Goal: Communication & Community: Ask a question

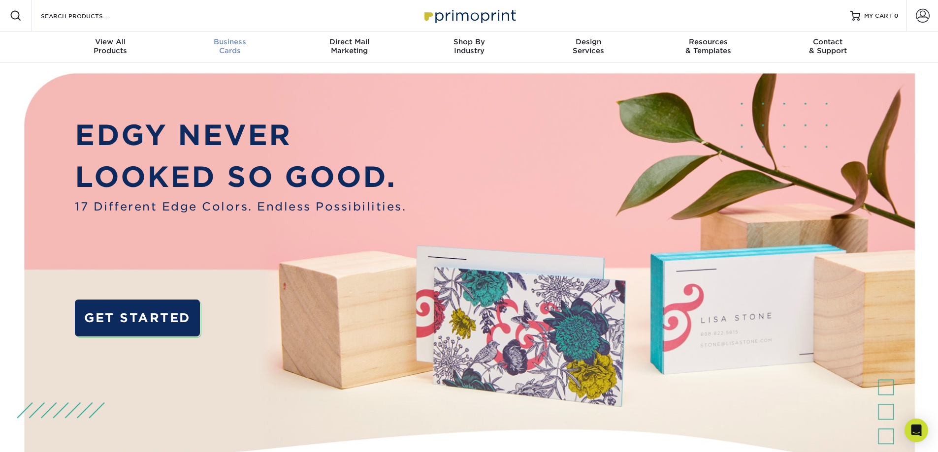
click at [239, 44] on span "Business" at bounding box center [230, 41] width 120 height 9
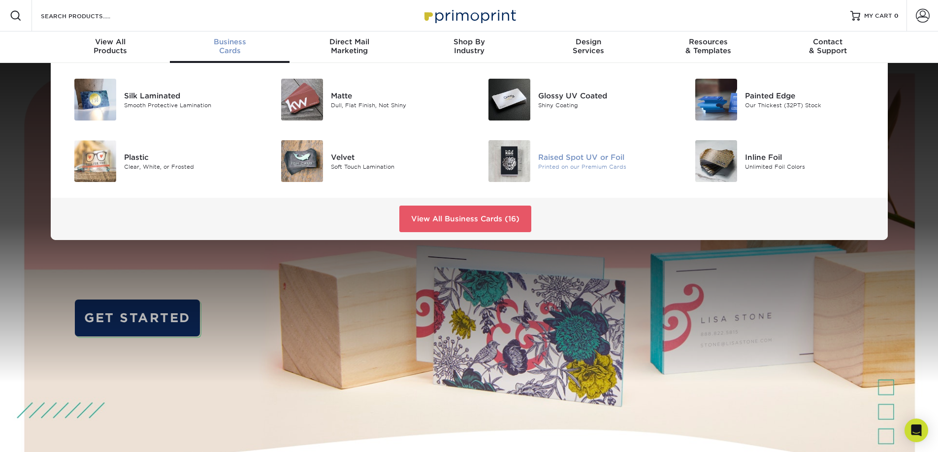
click at [588, 157] on div "Raised Spot UV or Foil" at bounding box center [603, 157] width 130 height 11
click at [221, 45] on span "Business" at bounding box center [230, 41] width 120 height 9
click at [492, 214] on link "View All Business Cards (16)" at bounding box center [465, 219] width 132 height 27
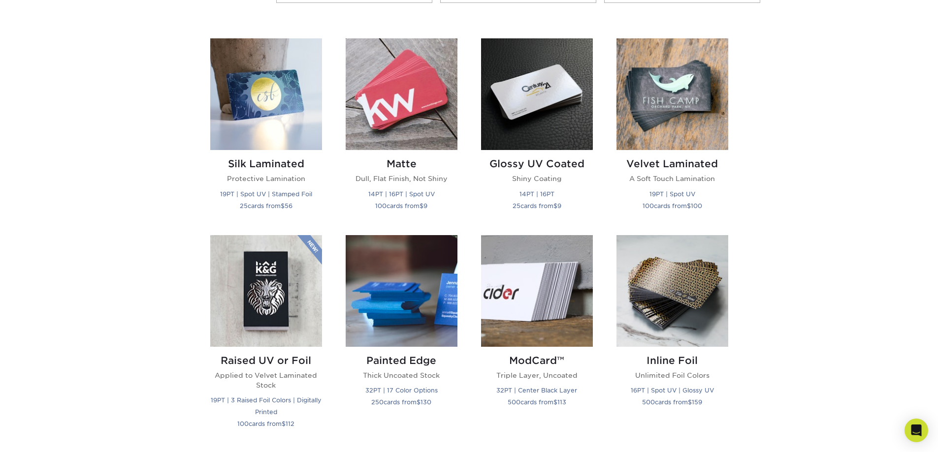
scroll to position [454, 0]
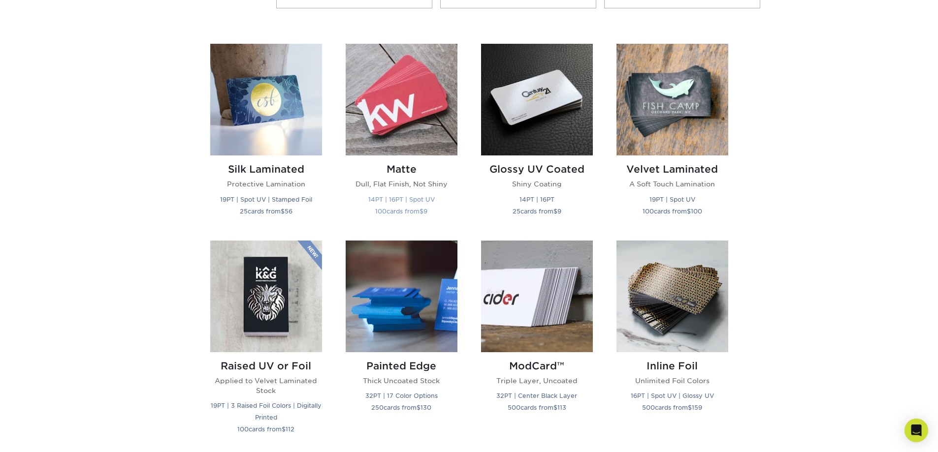
click at [385, 128] on img at bounding box center [402, 100] width 112 height 112
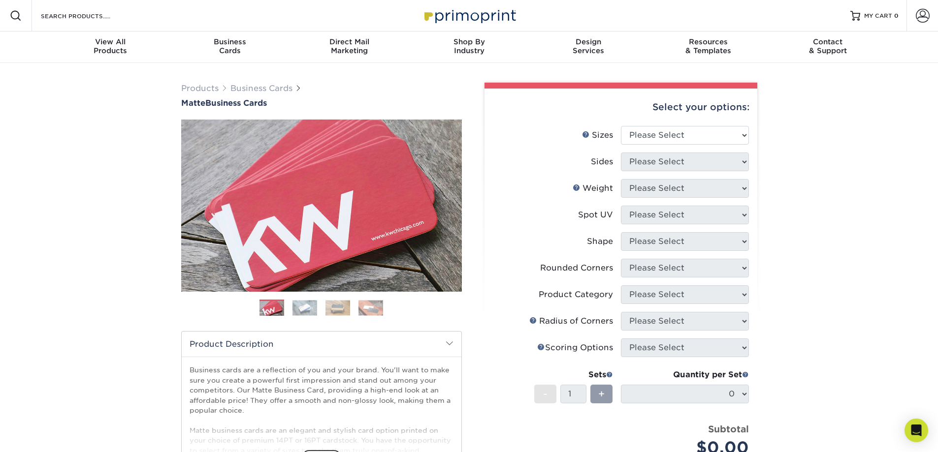
click at [672, 259] on ul "Sizes Help Sizes Please Select 1.5" x 3.5" - Mini 1.75" x 3.5" - Mini 2" x 2" -…" at bounding box center [620, 299] width 257 height 346
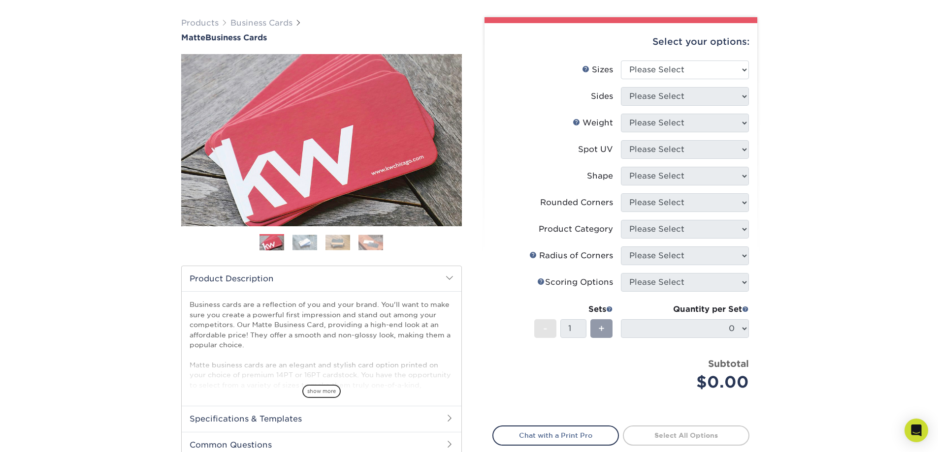
scroll to position [49, 0]
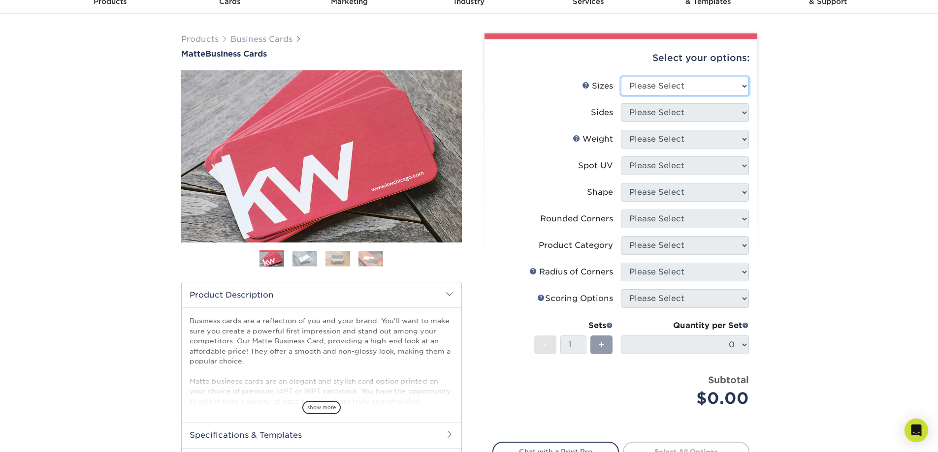
click at [679, 86] on select "Please Select 1.5" x 3.5" - Mini 1.75" x 3.5" - Mini 2" x 2" - Square 2" x 3" -…" at bounding box center [685, 86] width 128 height 19
click at [683, 81] on select "Please Select 1.5" x 3.5" - Mini 1.75" x 3.5" - Mini 2" x 2" - Square 2" x 3" -…" at bounding box center [685, 86] width 128 height 19
select select "2.00x3.50"
click at [621, 77] on select "Please Select 1.5" x 3.5" - Mini 1.75" x 3.5" - Mini 2" x 2" - Square 2" x 3" -…" at bounding box center [685, 86] width 128 height 19
click at [667, 111] on select "Please Select Print Both Sides Print Front Only" at bounding box center [685, 112] width 128 height 19
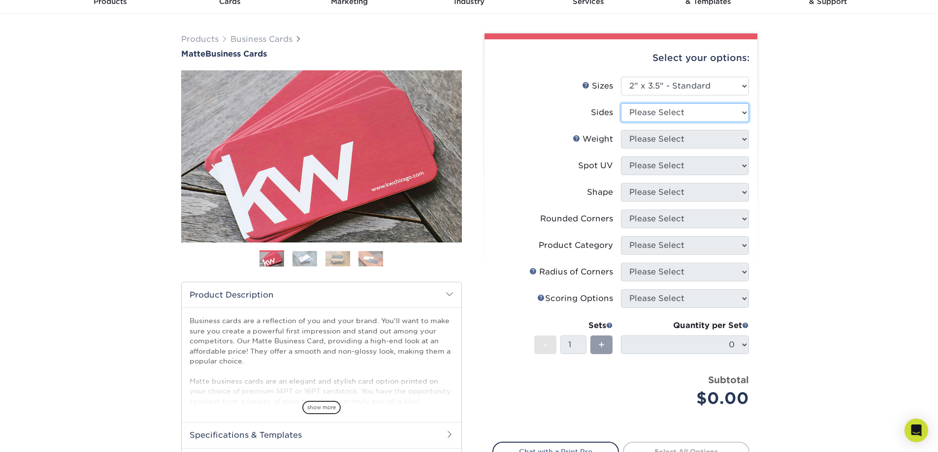
select select "13abbda7-1d64-4f25-8bb2-c179b224825d"
click at [621, 103] on select "Please Select Print Both Sides Print Front Only" at bounding box center [685, 112] width 128 height 19
click at [662, 143] on select "Please Select 16PT 14PT" at bounding box center [685, 139] width 128 height 19
select select "16PT"
click at [621, 130] on select "Please Select 16PT 14PT" at bounding box center [685, 139] width 128 height 19
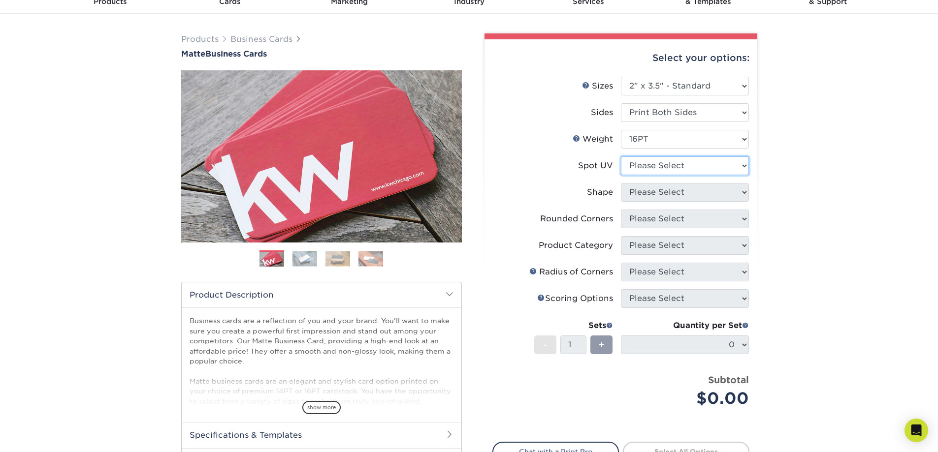
click at [657, 163] on select "Please Select No Spot UV Front and Back (Both Sides) Front Only Back Only" at bounding box center [685, 166] width 128 height 19
select select "2"
click at [621, 157] on select "Please Select No Spot UV Front and Back (Both Sides) Front Only Back Only" at bounding box center [685, 166] width 128 height 19
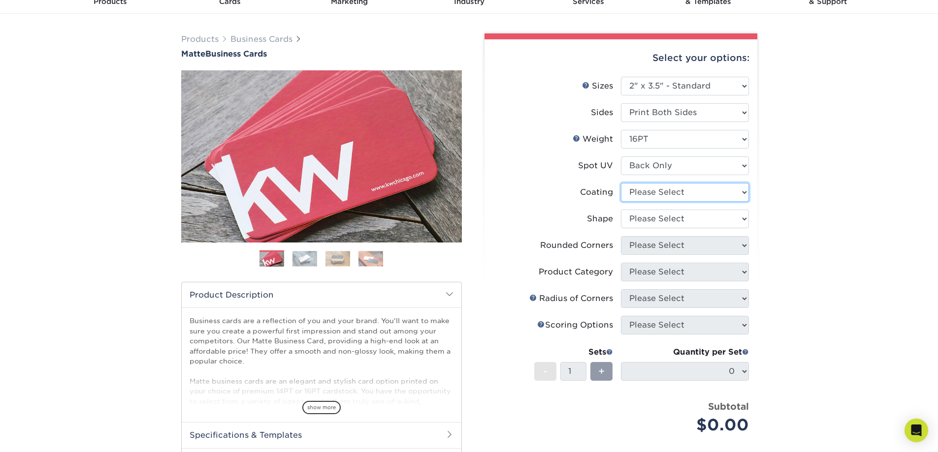
click at [663, 191] on select at bounding box center [685, 192] width 128 height 19
select select "121bb7b5-3b4d-429f-bd8d-bbf80e953313"
click at [621, 183] on select at bounding box center [685, 192] width 128 height 19
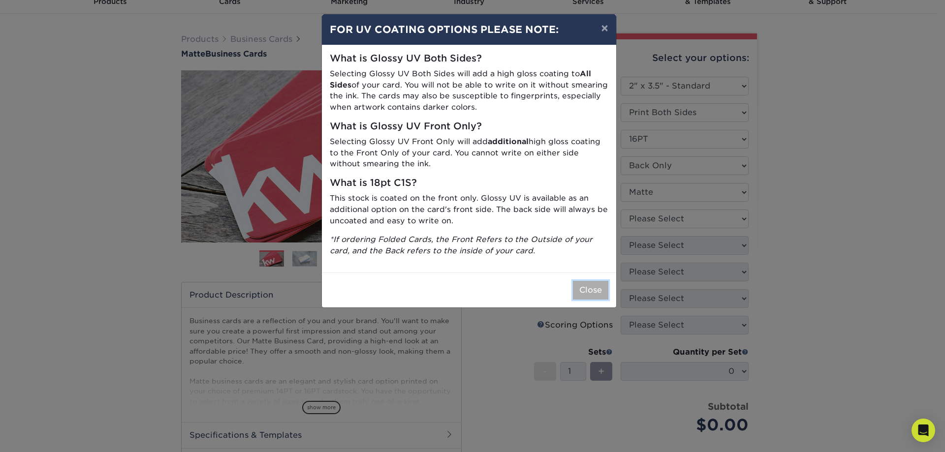
click at [592, 283] on button "Close" at bounding box center [590, 290] width 35 height 19
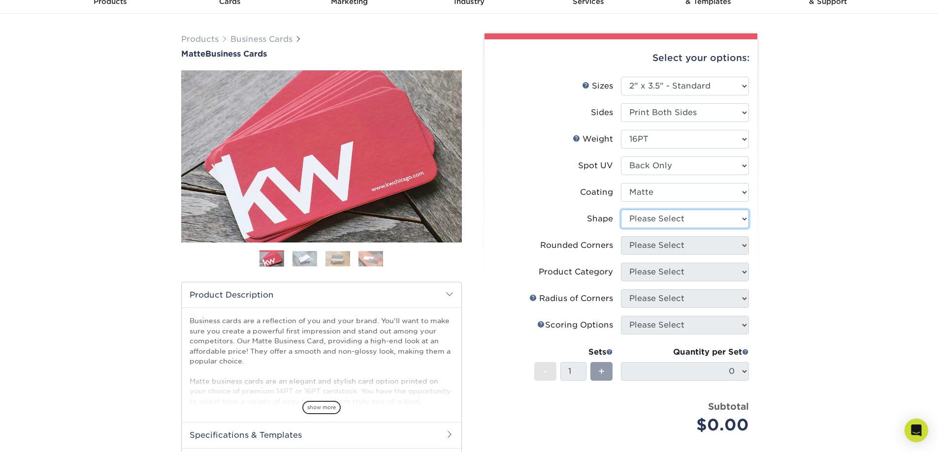
click at [657, 219] on select "Please Select Standard" at bounding box center [685, 219] width 128 height 19
select select "standard"
click at [621, 210] on select "Please Select Standard" at bounding box center [685, 219] width 128 height 19
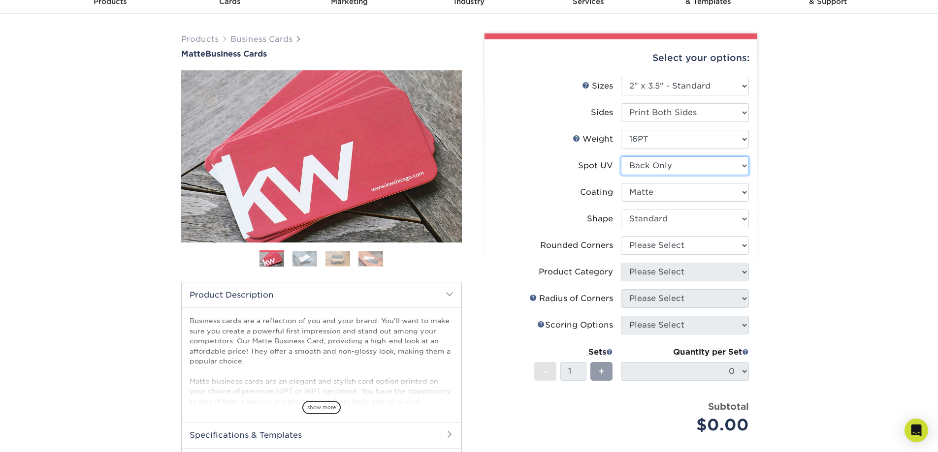
click at [665, 173] on select "Please Select No Spot UV Front and Back (Both Sides) Front Only Back Only" at bounding box center [685, 166] width 128 height 19
select select "3"
click at [621, 157] on select "Please Select No Spot UV Front and Back (Both Sides) Front Only Back Only" at bounding box center [685, 166] width 128 height 19
select select "-1"
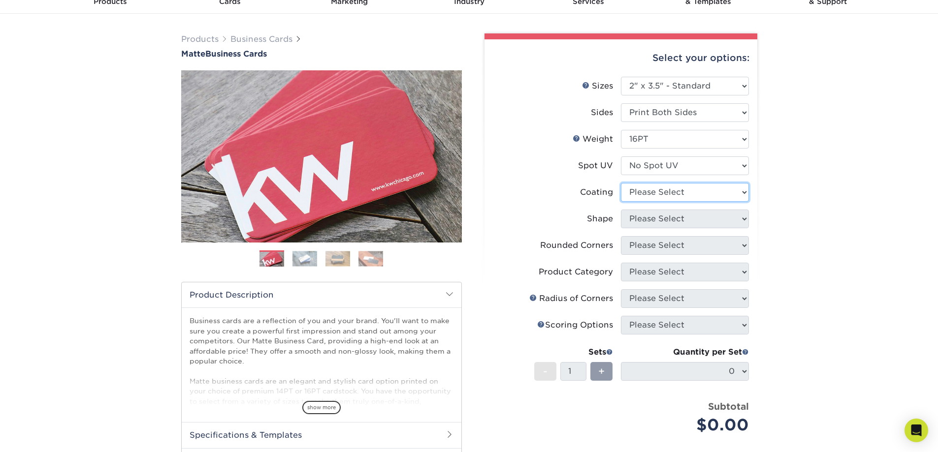
click at [647, 195] on select at bounding box center [685, 192] width 128 height 19
select select "121bb7b5-3b4d-429f-bd8d-bbf80e953313"
click at [621, 183] on select at bounding box center [685, 192] width 128 height 19
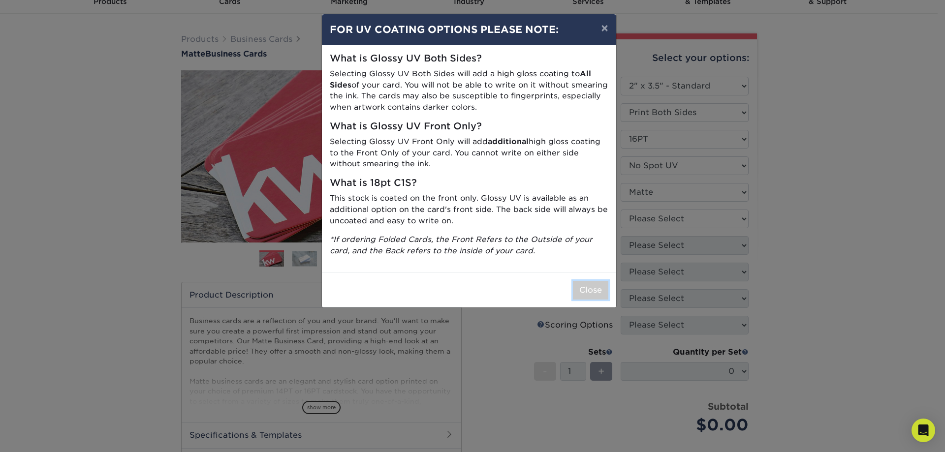
drag, startPoint x: 575, startPoint y: 284, endPoint x: 580, endPoint y: 285, distance: 5.0
click at [579, 285] on button "Close" at bounding box center [590, 290] width 35 height 19
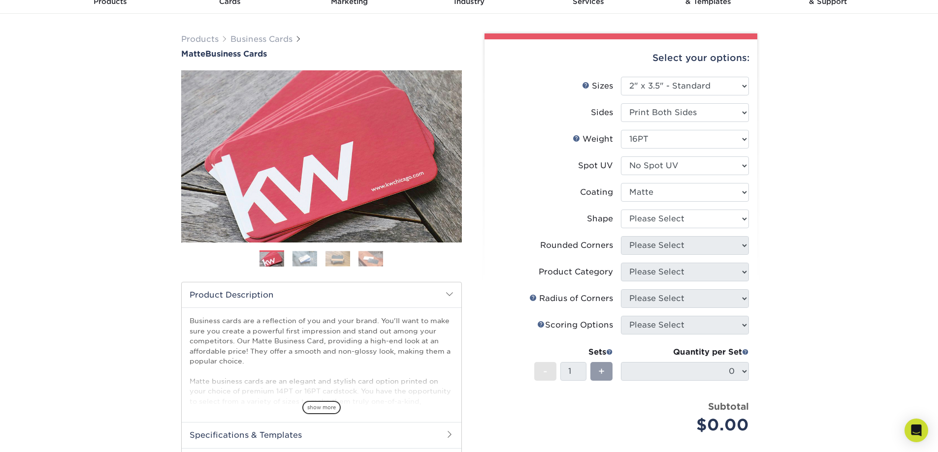
drag, startPoint x: 558, startPoint y: 202, endPoint x: 629, endPoint y: 219, distance: 72.7
click at [563, 203] on li "Coating" at bounding box center [621, 196] width 256 height 27
click at [634, 221] on select "Please Select Standard Oval" at bounding box center [685, 219] width 128 height 19
select select "standard"
click at [621, 210] on select "Please Select Standard Oval" at bounding box center [685, 219] width 128 height 19
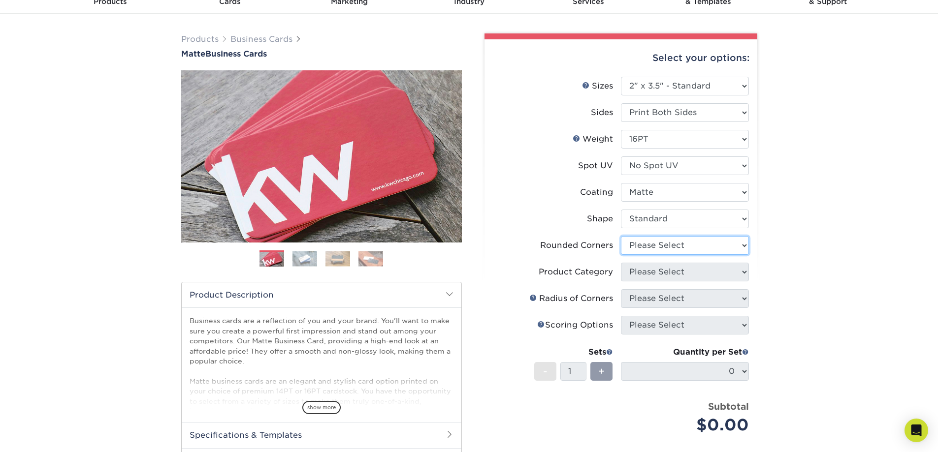
click at [643, 243] on select "Please Select Yes - Round 2 Corners Yes - Round 4 Corners No" at bounding box center [685, 245] width 128 height 19
select select "76a3b848-63b4-4449-aad1-d9e81d5a60f5"
click at [621, 236] on select "Please Select Yes - Round 2 Corners Yes - Round 4 Corners No" at bounding box center [685, 245] width 128 height 19
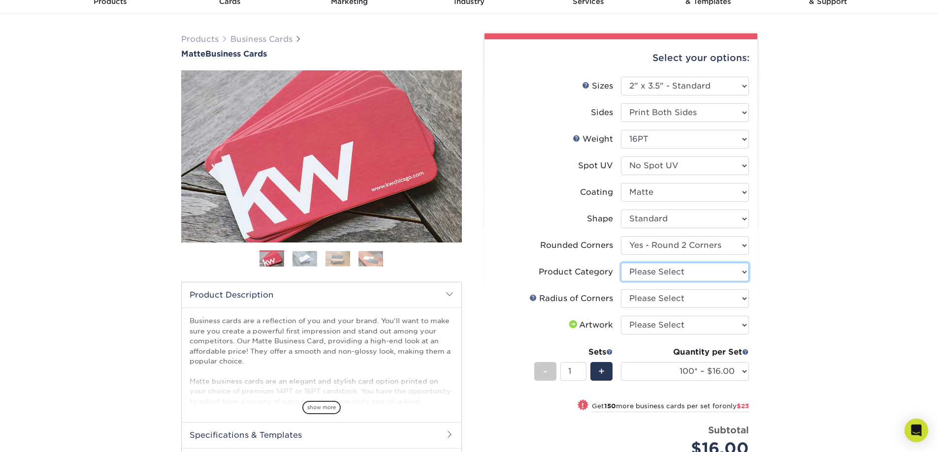
click at [700, 269] on select "Please Select Business Cards" at bounding box center [685, 272] width 128 height 19
click at [515, 258] on li "Rounded Corners Please Select Yes - Round 2 Corners Yes - Round 4 Corners No" at bounding box center [621, 249] width 256 height 27
click at [665, 275] on select "Please Select Business Cards" at bounding box center [685, 272] width 128 height 19
select select "3b5148f1-0588-4f88-a218-97bcfdce65c1"
click at [621, 263] on select "Please Select Business Cards" at bounding box center [685, 272] width 128 height 19
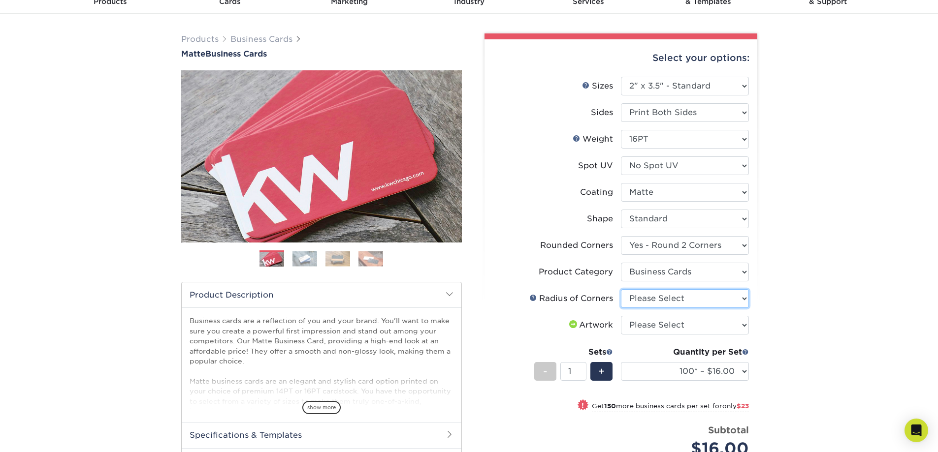
click at [649, 297] on select "Please Select Rounded 1/8" Rounded 1/4"" at bounding box center [685, 298] width 128 height 19
click at [537, 272] on label "Product Category" at bounding box center [557, 272] width 128 height 19
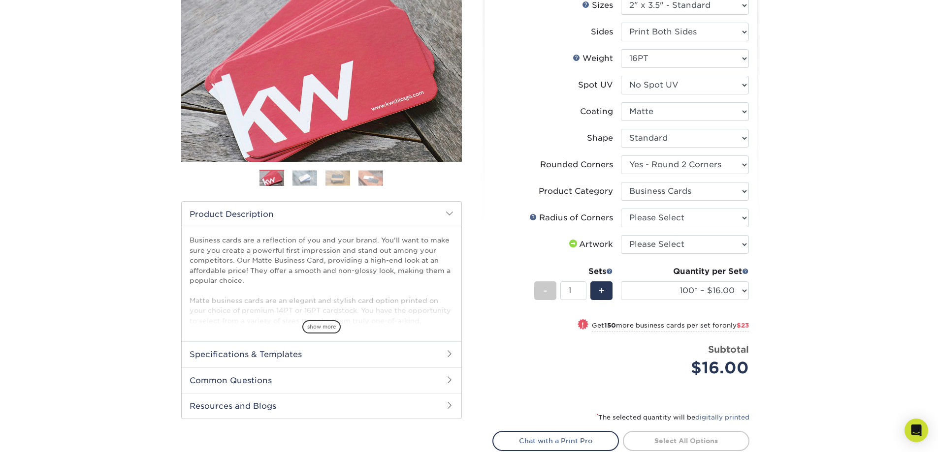
scroll to position [148, 0]
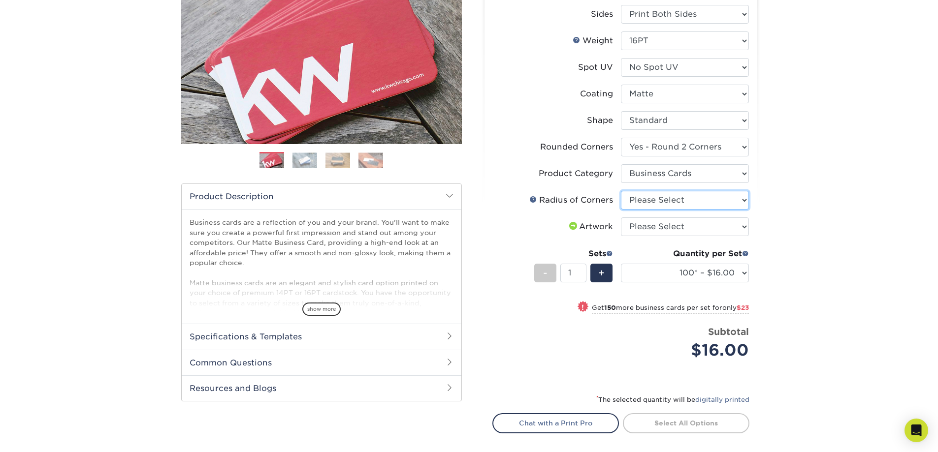
click at [643, 200] on select "Please Select Rounded 1/8" Rounded 1/4"" at bounding box center [685, 200] width 128 height 19
click at [310, 161] on img at bounding box center [304, 160] width 25 height 15
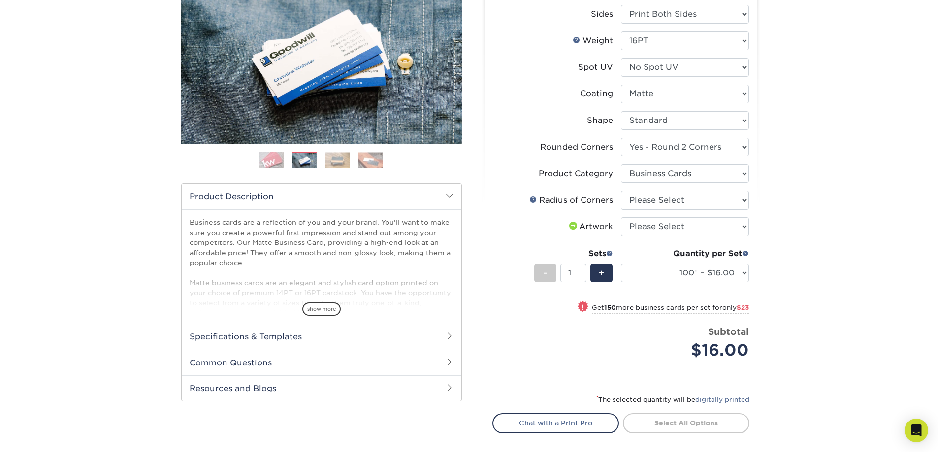
click at [329, 159] on img at bounding box center [337, 160] width 25 height 15
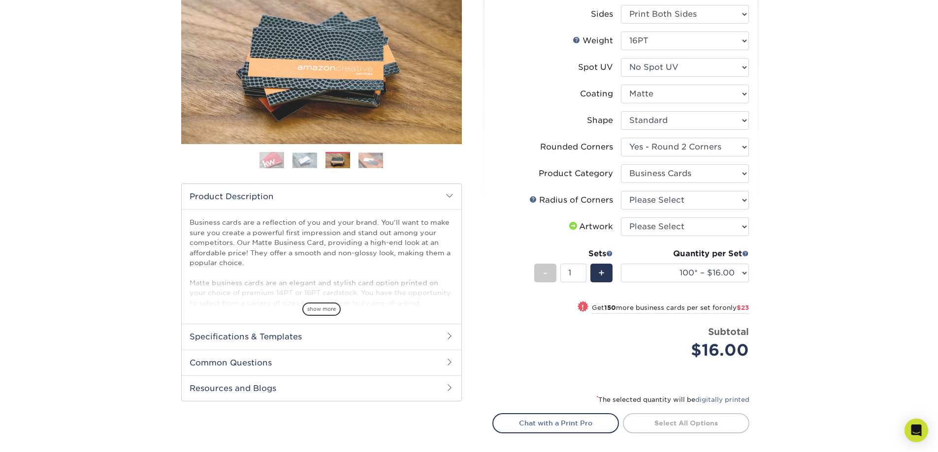
click at [256, 163] on ol at bounding box center [321, 164] width 281 height 24
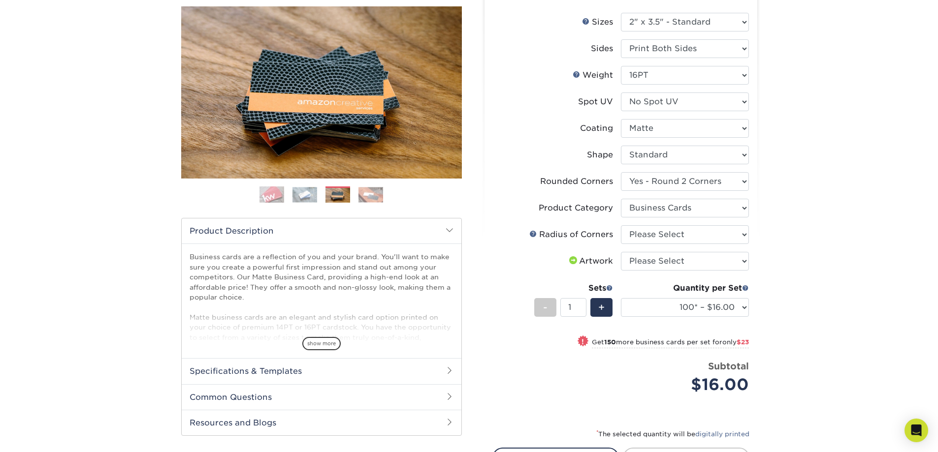
scroll to position [98, 0]
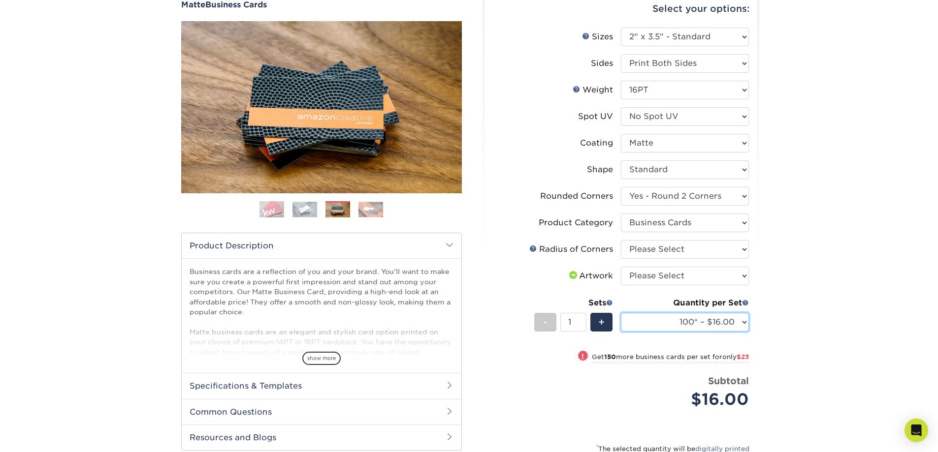
click at [665, 319] on select "100* – $16.00 250* – $39.00 500 – $77.00 1000 – $94.00 2500 – $173.00 5000 – $2…" at bounding box center [685, 322] width 128 height 19
select select "250* – $39.00"
click at [621, 313] on select "100* – $16.00 250* – $39.00 500 – $77.00 1000 – $94.00 2500 – $173.00 5000 – $2…" at bounding box center [685, 322] width 128 height 19
click at [653, 259] on li "Radius of Corners Please Select Rounded 1/8" Rounded 1/4"" at bounding box center [621, 253] width 256 height 27
click at [729, 247] on select "Please Select Rounded 1/8" Rounded 1/4"" at bounding box center [685, 249] width 128 height 19
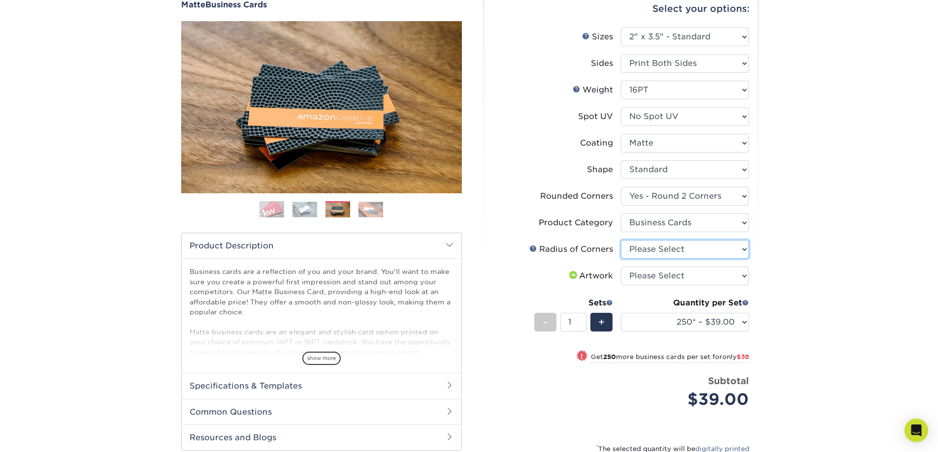
select select "479fbfe7-6a0c-4895-8c9a-81739b7486c9"
click at [621, 240] on select "Please Select Rounded 1/8" Rounded 1/4"" at bounding box center [685, 249] width 128 height 19
click at [691, 273] on select "Please Select I will upload files I need a design - $100" at bounding box center [685, 276] width 128 height 19
select select "upload"
click at [621, 267] on select "Please Select I will upload files I need a design - $100" at bounding box center [685, 276] width 128 height 19
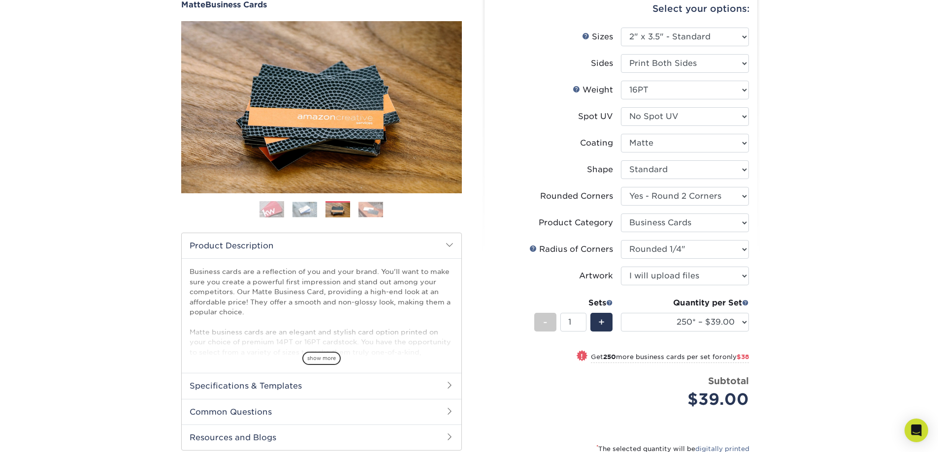
click at [93, 170] on div "Products Business Cards Matte Business Cards Previous Next 100 $ 9" at bounding box center [469, 271] width 938 height 613
click at [918, 429] on icon "Open Intercom Messenger" at bounding box center [915, 430] width 11 height 13
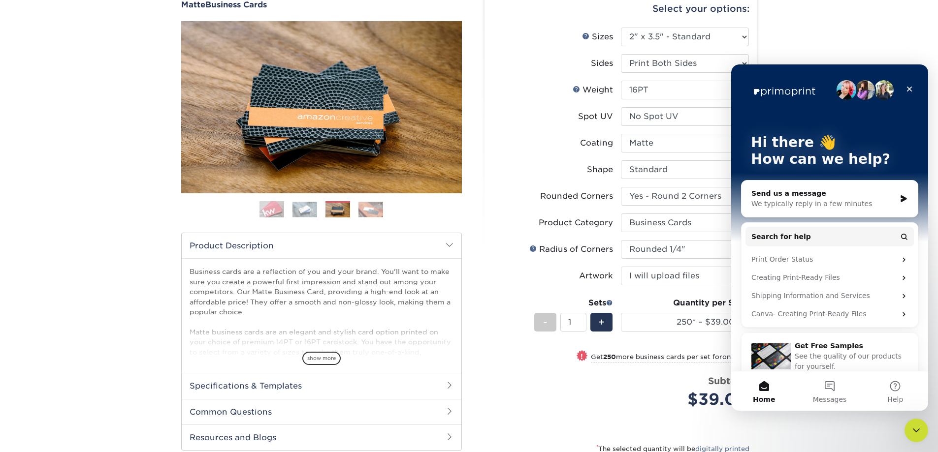
scroll to position [0, 0]
click at [834, 393] on button "Messages" at bounding box center [828, 391] width 65 height 39
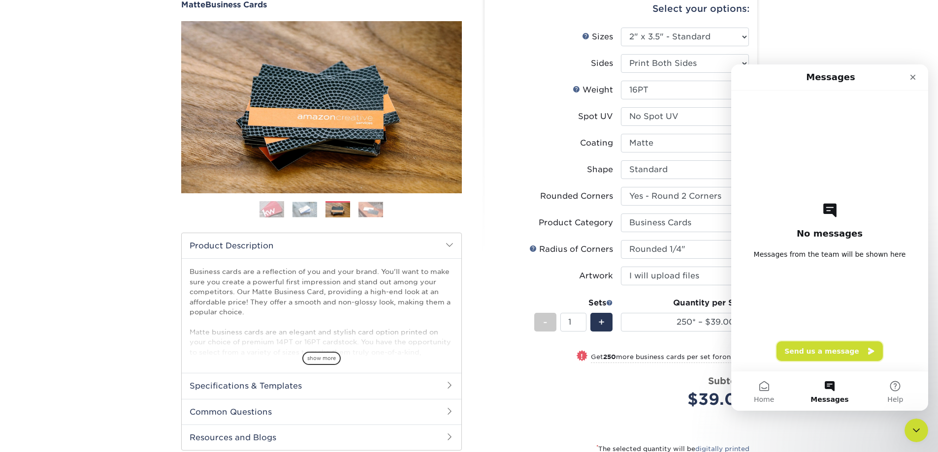
click at [837, 353] on button "Send us a message" at bounding box center [829, 352] width 106 height 20
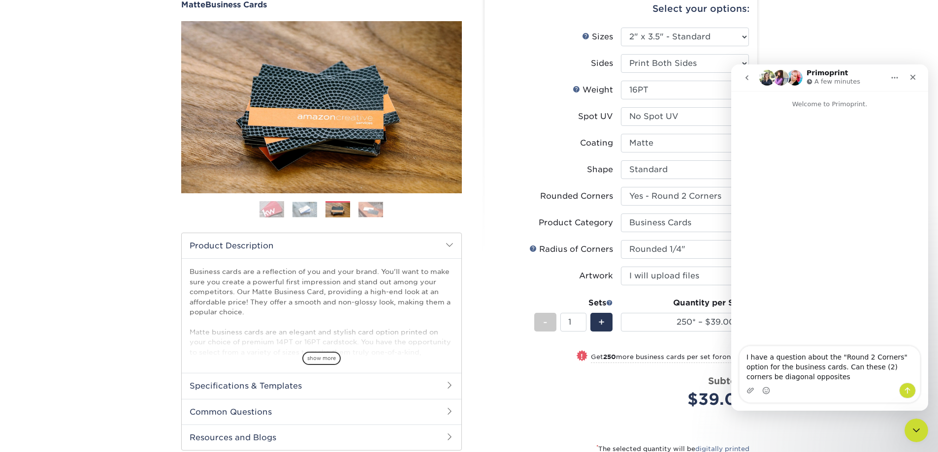
type textarea "I have a question about the "Round 2 Corners" option for the business cards. Ca…"
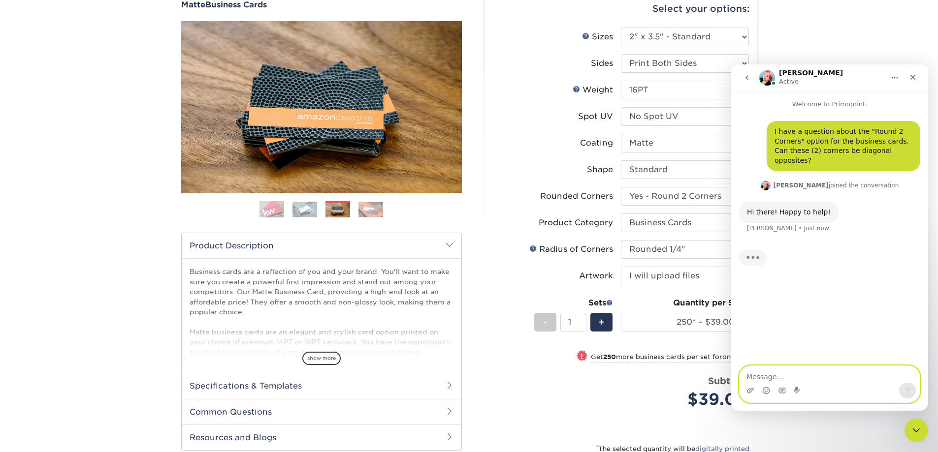
click at [777, 377] on textarea "Message…" at bounding box center [829, 374] width 180 height 17
click at [751, 395] on div "Intercom messenger" at bounding box center [750, 391] width 8 height 16
click at [751, 392] on icon "Upload attachment" at bounding box center [750, 390] width 7 height 5
click at [903, 387] on button "Send a message…" at bounding box center [907, 391] width 17 height 16
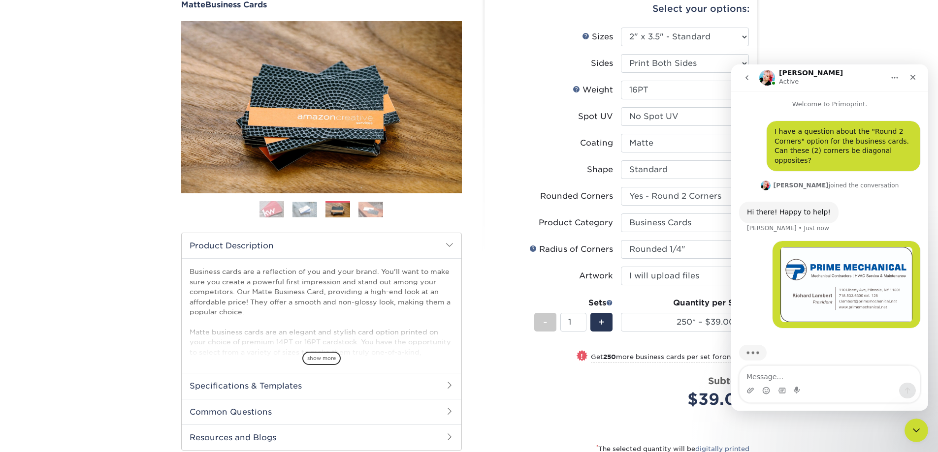
scroll to position [1, 0]
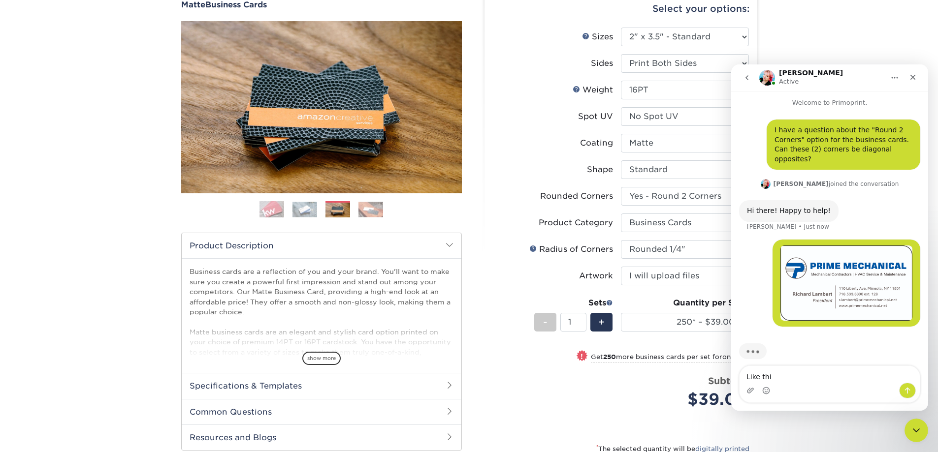
type textarea "Like this"
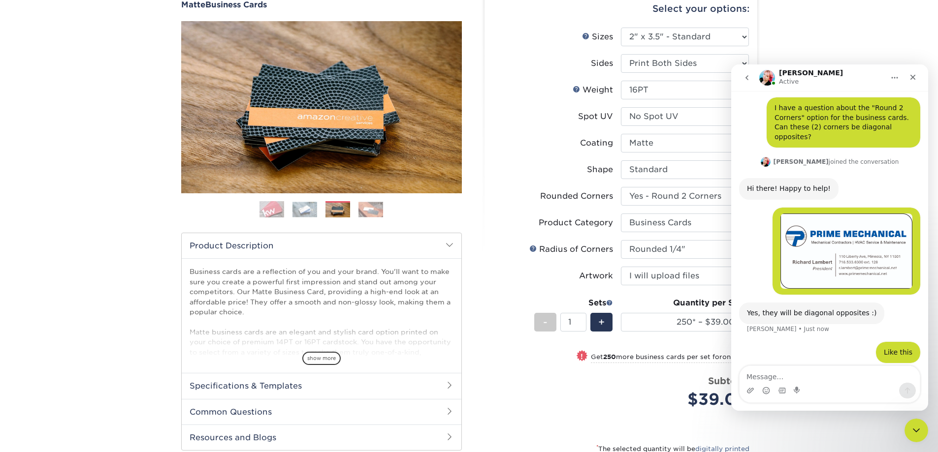
scroll to position [22, 0]
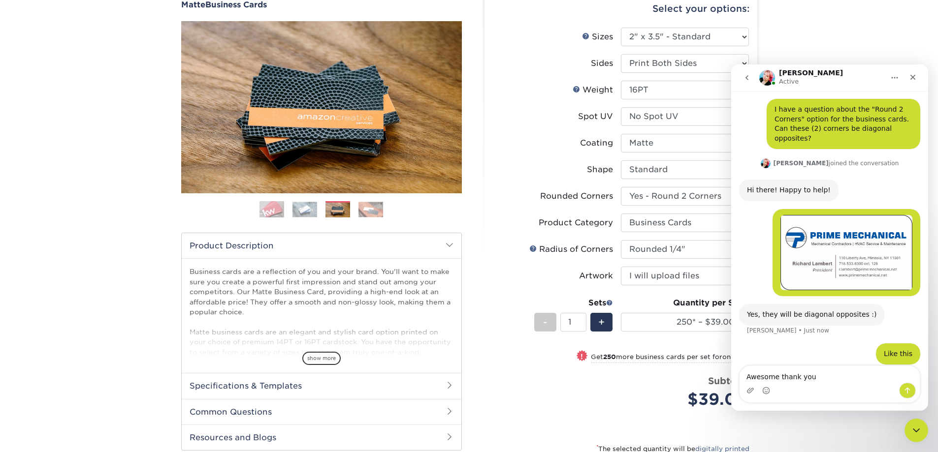
type textarea "Awesome thank you!"
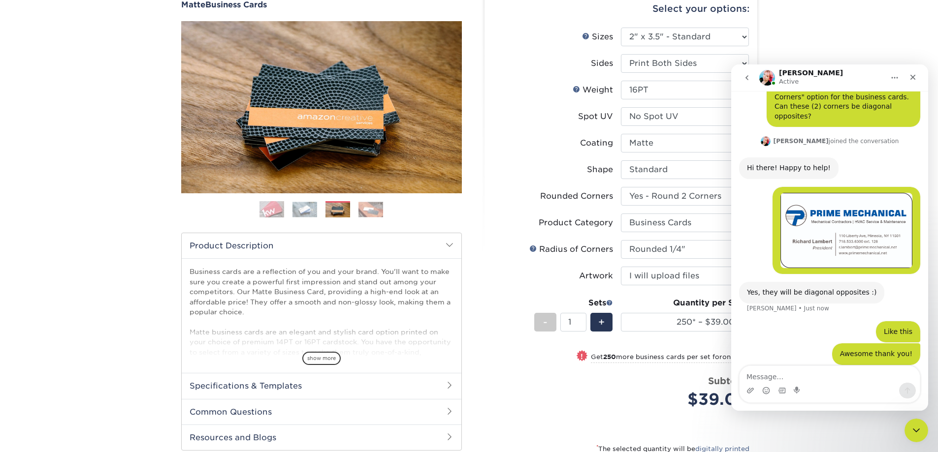
click at [853, 241] on img "user says…" at bounding box center [846, 230] width 132 height 75
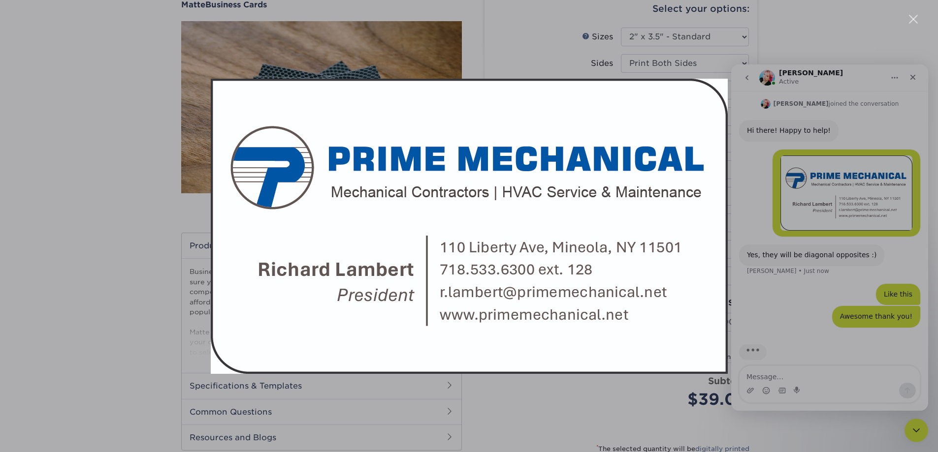
scroll to position [82, 0]
click at [782, 269] on div "Intercom messenger" at bounding box center [469, 226] width 938 height 452
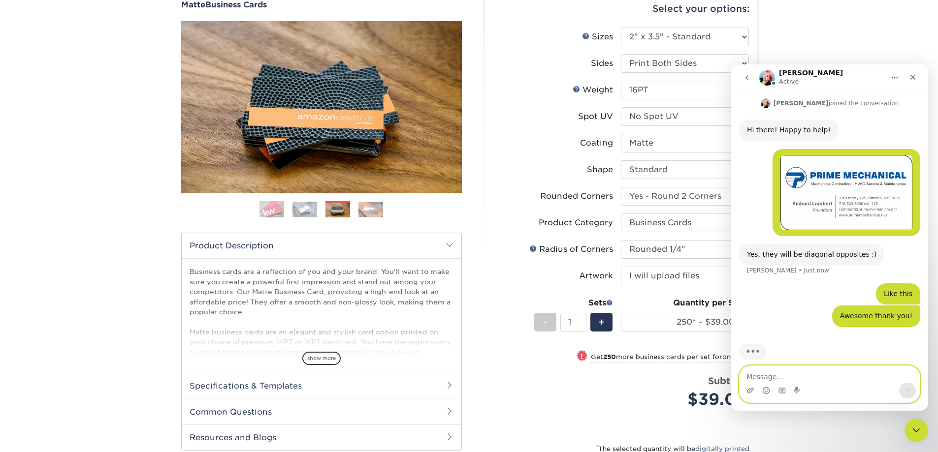
click at [776, 376] on textarea "Message…" at bounding box center [829, 374] width 180 height 17
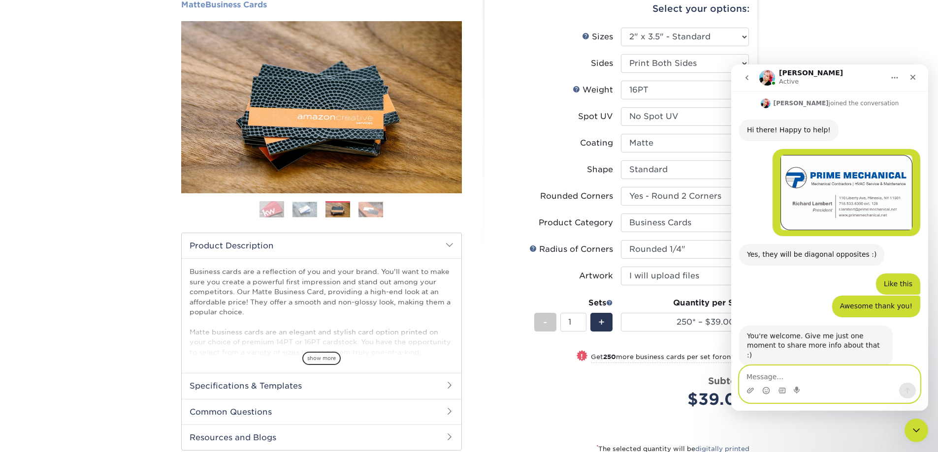
scroll to position [83, 0]
click at [822, 374] on textarea "Message…" at bounding box center [829, 374] width 180 height 17
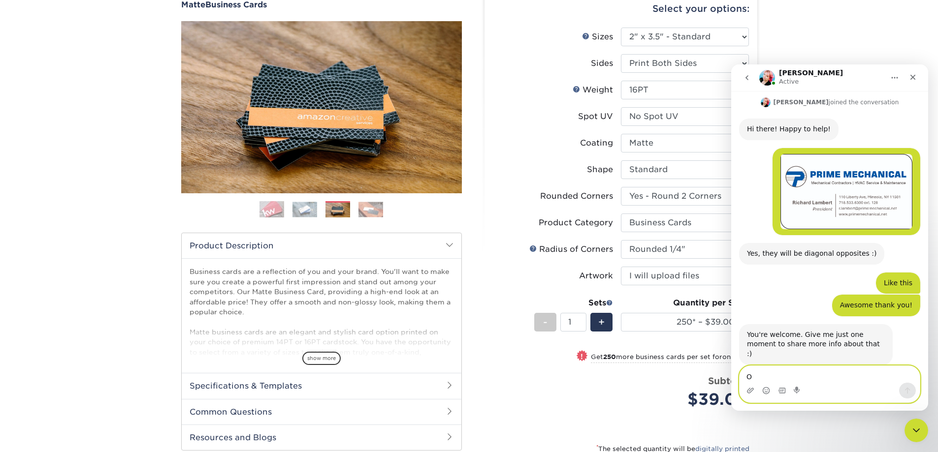
type textarea "Ok"
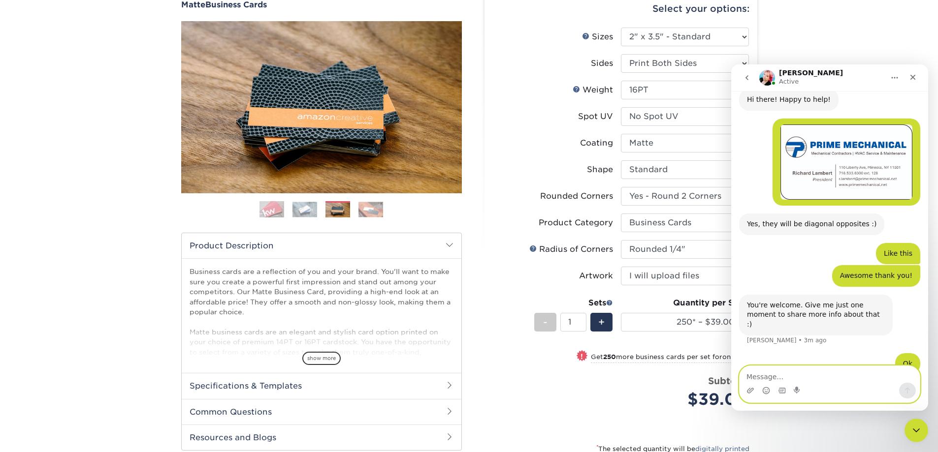
click at [790, 382] on textarea "Message…" at bounding box center [829, 374] width 180 height 17
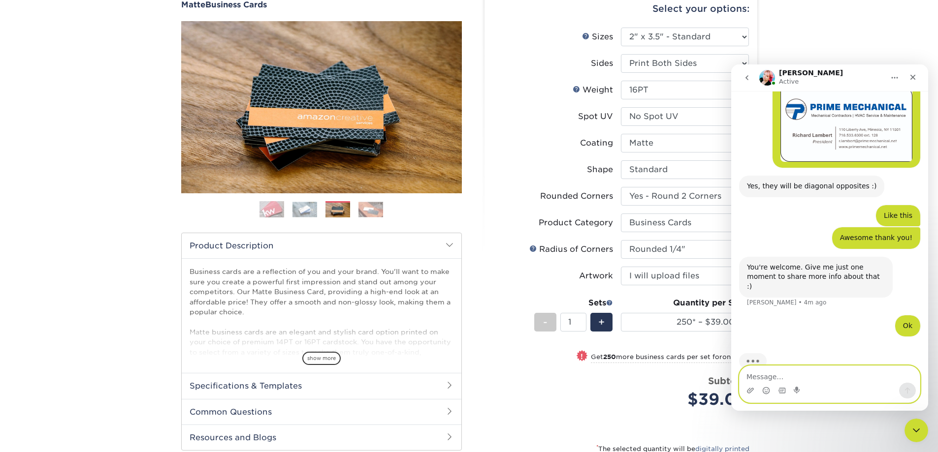
click at [803, 374] on textarea "Message…" at bounding box center [829, 374] width 180 height 17
click at [789, 378] on textarea "Message…" at bounding box center [829, 374] width 180 height 17
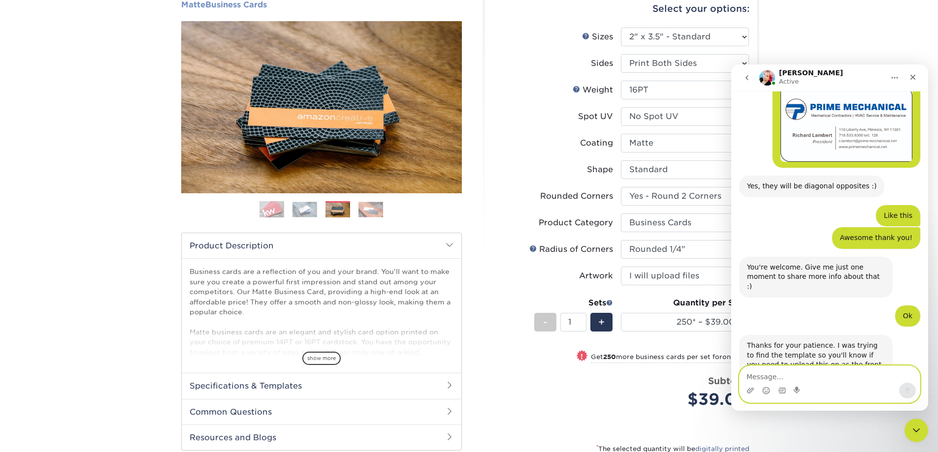
scroll to position [259, 0]
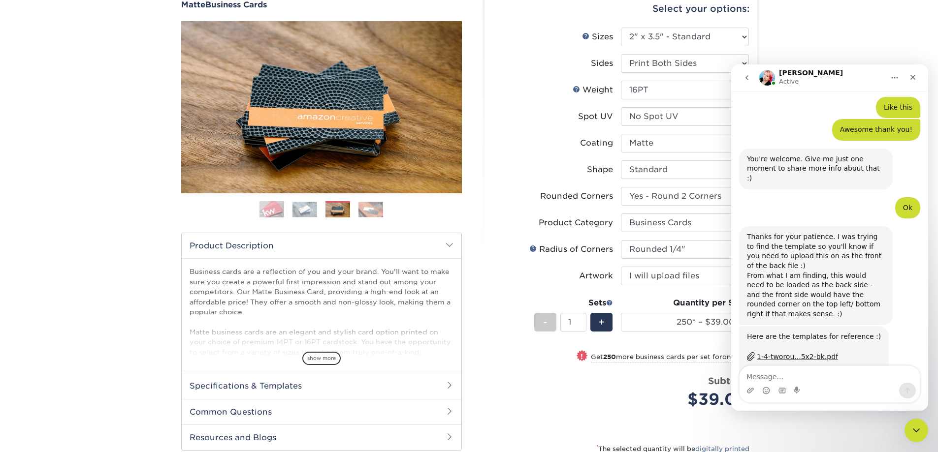
click at [784, 352] on div "1-4-tworou...5x2-bk.pdf" at bounding box center [797, 357] width 81 height 10
click at [778, 368] on div "1-4-tworou...-front.pdf" at bounding box center [795, 373] width 76 height 10
click at [808, 240] on div "Thanks for your patience. I was trying to find the template so you'll know if y…" at bounding box center [816, 275] width 138 height 87
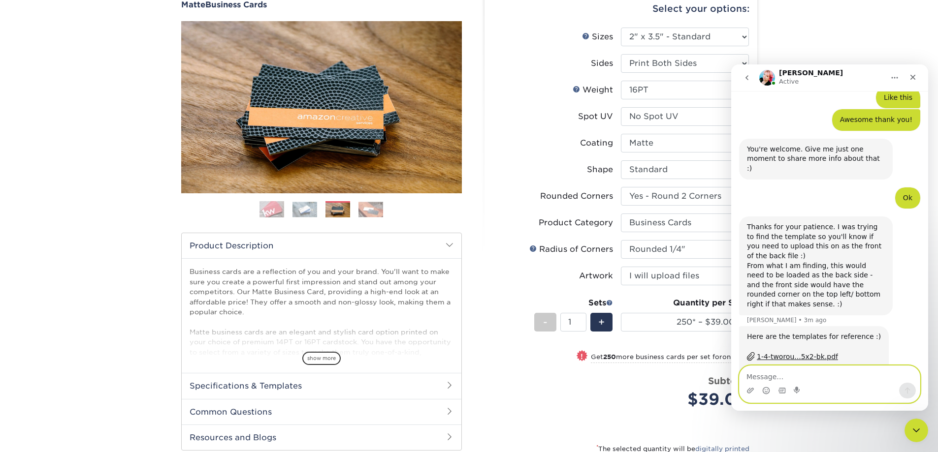
drag, startPoint x: 824, startPoint y: 377, endPoint x: 820, endPoint y: 327, distance: 49.3
click at [824, 376] on textarea "Message…" at bounding box center [829, 374] width 180 height 17
type textarea "Thanks [PERSON_NAME]"
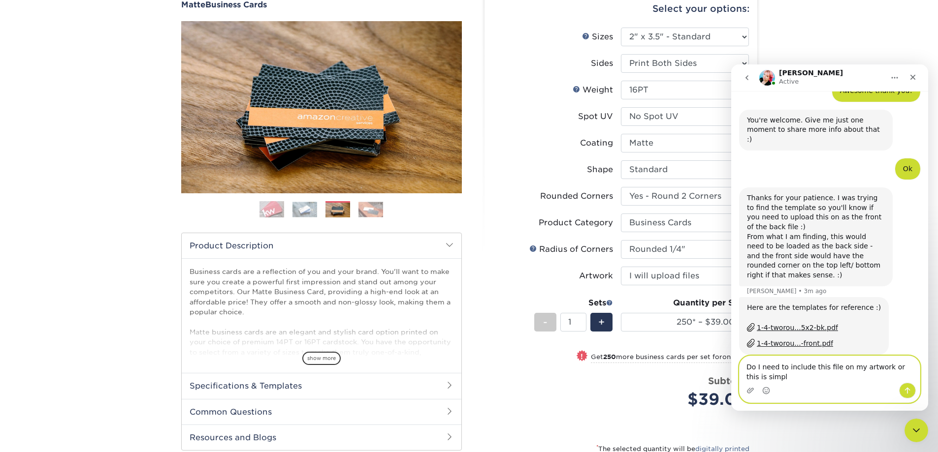
scroll to position [308, 0]
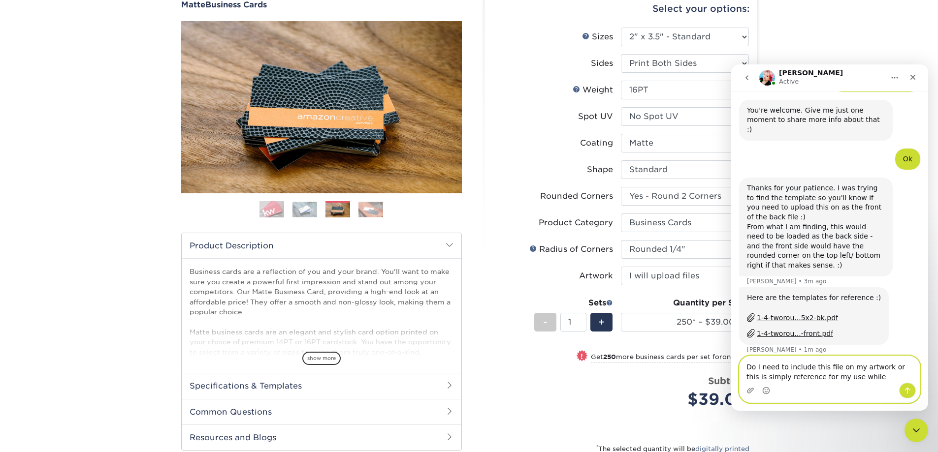
type textarea "Do I need to include this file on my artwork or this is simply reference for my…"
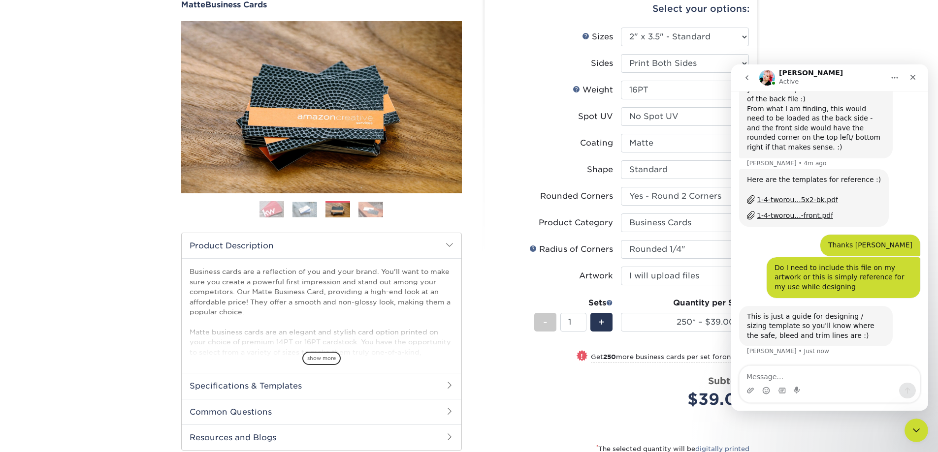
scroll to position [426, 0]
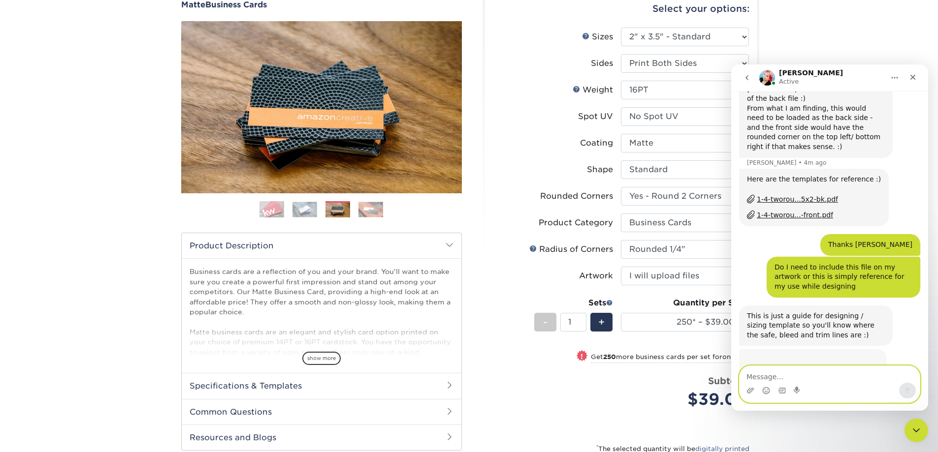
click at [805, 364] on div "Welcome to Primoprint. I have a question about the "Round 2 Corners" option for…" at bounding box center [829, 251] width 197 height 320
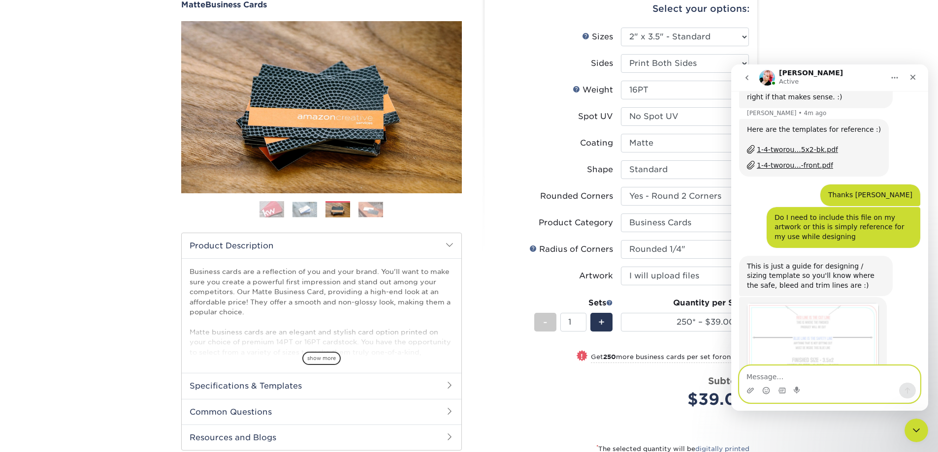
scroll to position [478, 0]
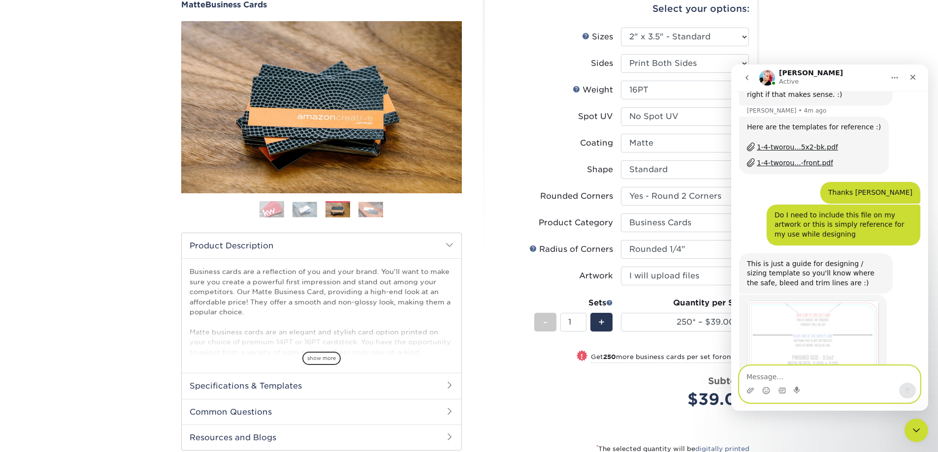
click at [805, 374] on textarea "Message…" at bounding box center [829, 374] width 180 height 17
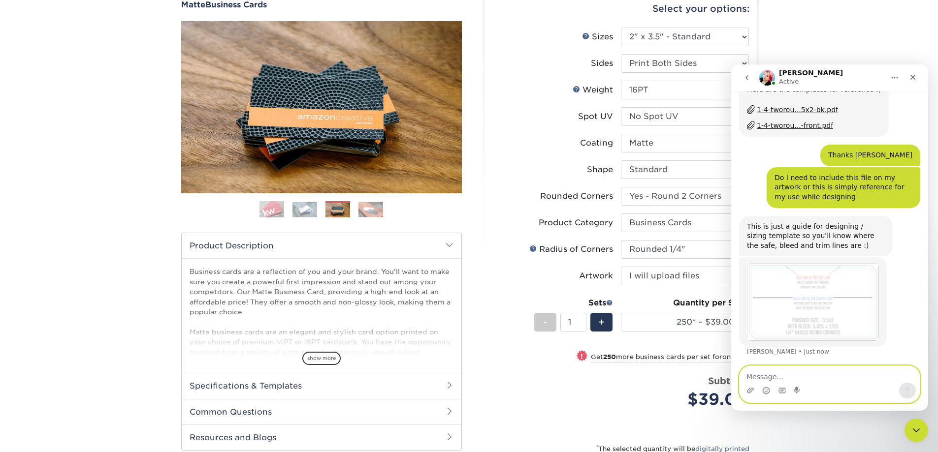
scroll to position [516, 0]
click at [788, 381] on textarea "Message…" at bounding box center [829, 374] width 180 height 17
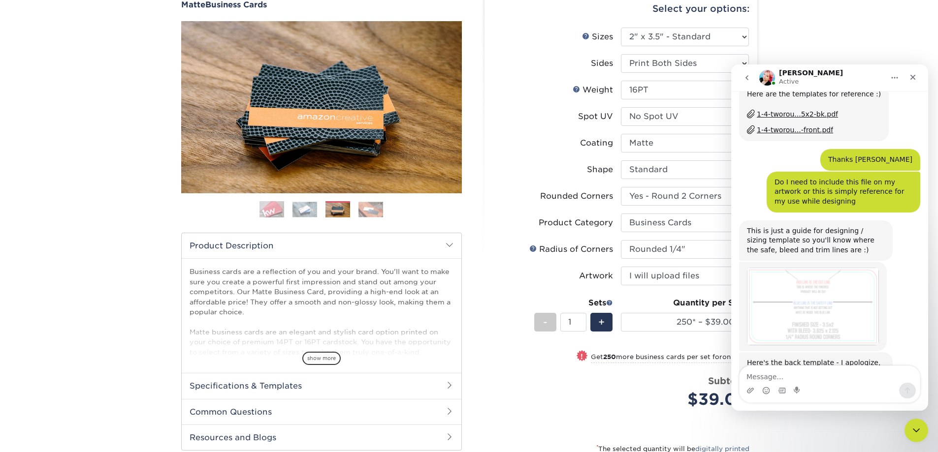
scroll to position [510, 0]
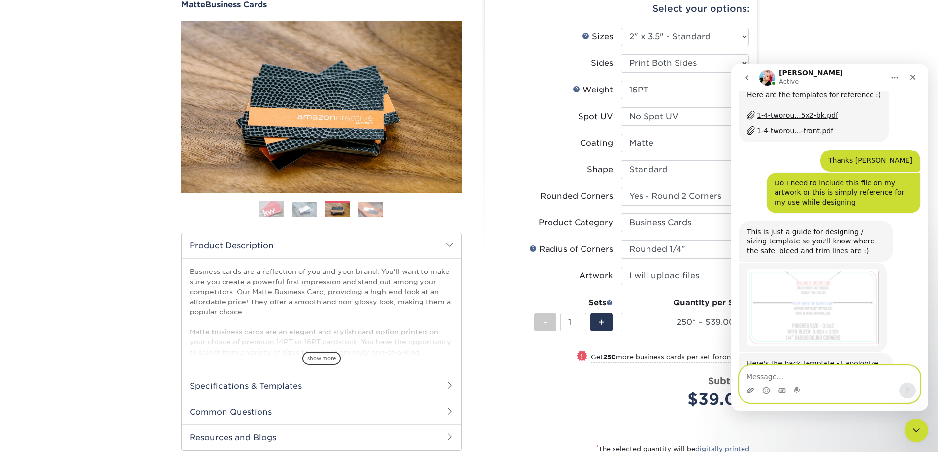
click at [750, 390] on icon "Upload attachment" at bounding box center [750, 390] width 7 height 5
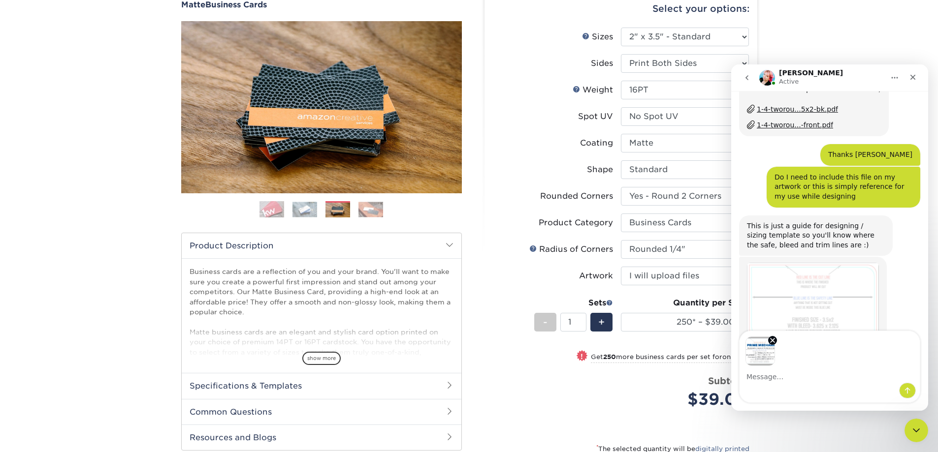
scroll to position [545, 0]
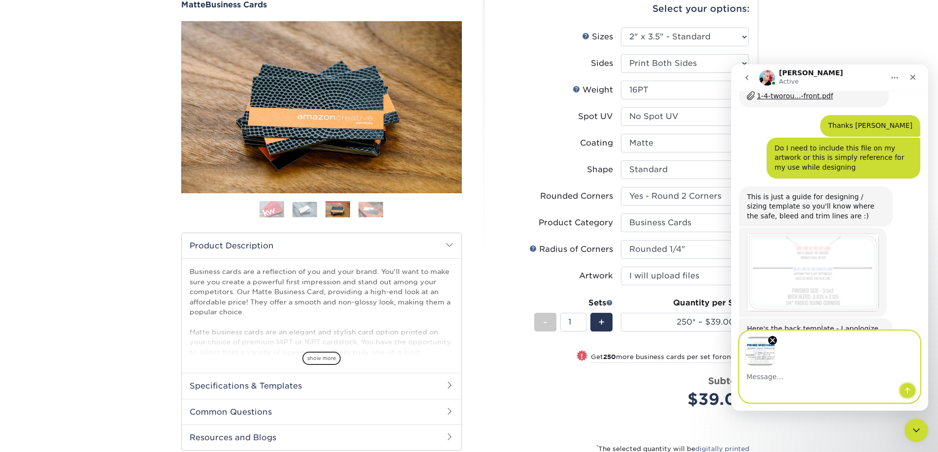
click at [900, 394] on button "Send a message…" at bounding box center [907, 391] width 17 height 16
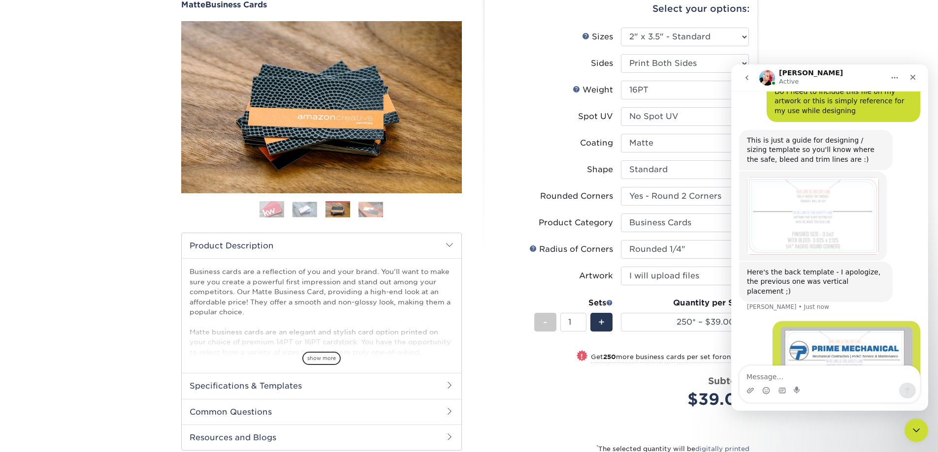
scroll to position [606, 0]
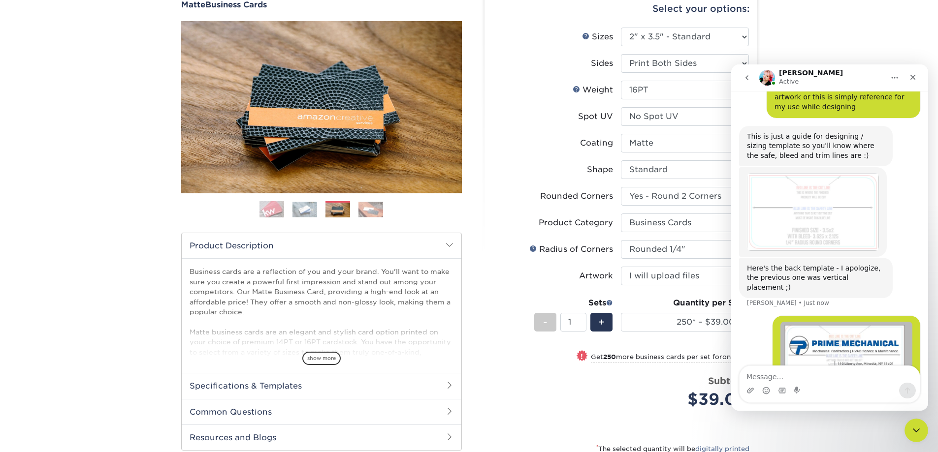
click at [859, 386] on div "Intercom messenger" at bounding box center [829, 391] width 180 height 16
click at [862, 367] on textarea "Message…" at bounding box center [829, 374] width 180 height 17
type textarea "Excellent, thanks again!"
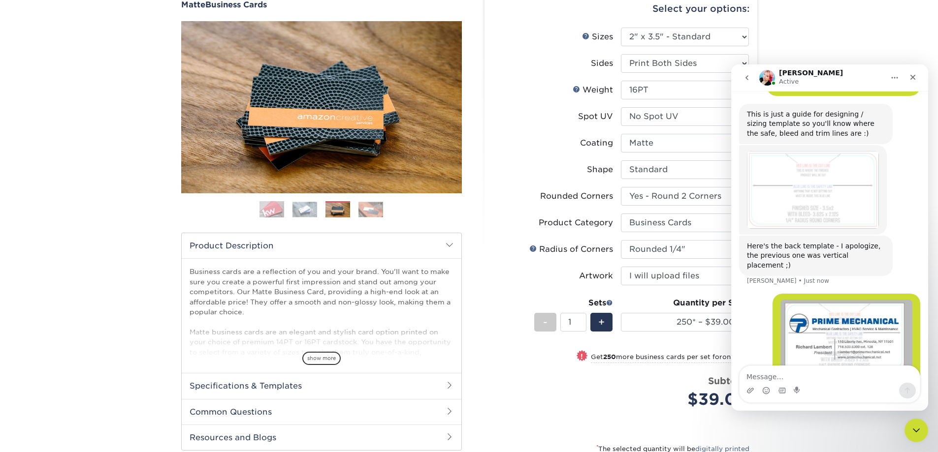
click at [799, 302] on img "user says…" at bounding box center [846, 337] width 132 height 75
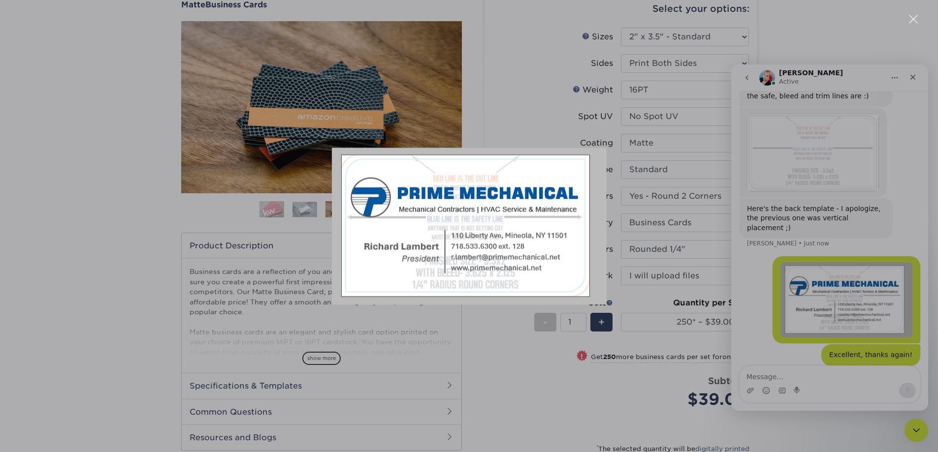
scroll to position [666, 0]
click at [838, 329] on div "Intercom messenger" at bounding box center [469, 226] width 938 height 452
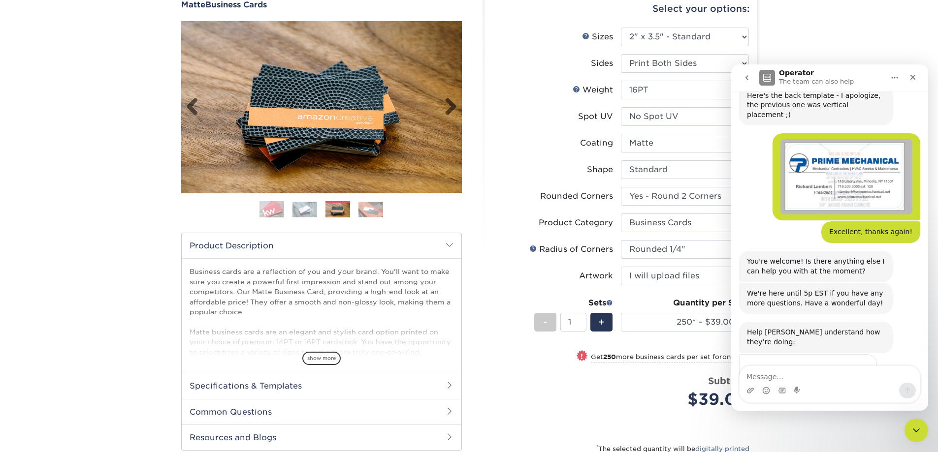
scroll to position [778, 0]
drag, startPoint x: 63, startPoint y: 139, endPoint x: 77, endPoint y: 145, distance: 15.6
click at [63, 139] on div "Products Business Cards Matte Business Cards Previous Next 100 $ 9" at bounding box center [469, 271] width 938 height 613
